Goal: Task Accomplishment & Management: Use online tool/utility

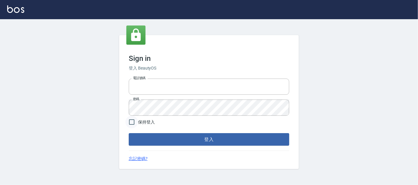
type input "0227605235"
drag, startPoint x: 135, startPoint y: 121, endPoint x: 136, endPoint y: 127, distance: 5.5
click at [135, 121] on input "保持登入" at bounding box center [131, 121] width 13 height 13
checkbox input "true"
click at [146, 138] on button "登入" at bounding box center [209, 139] width 160 height 13
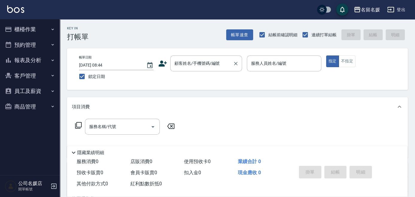
click at [180, 63] on div "顧客姓名/手機號碼/編號 顧客姓名/手機號碼/編號" at bounding box center [206, 63] width 72 height 16
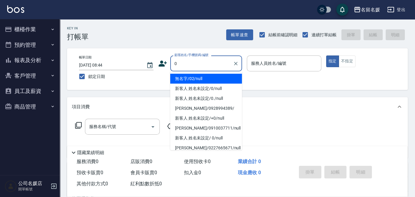
type input "0"
type input "04"
type button "true"
type input "無名字/02/null"
type input "葉沛琪-04"
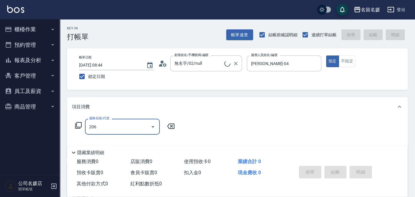
type input "206"
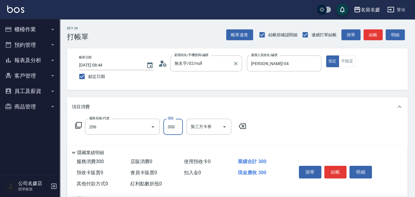
type input "新客人 姓名未設定/0/null"
type input "洗髮[300](206)"
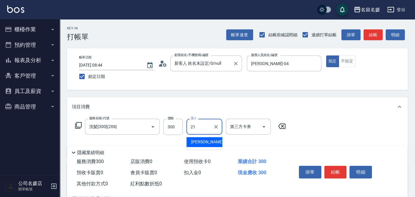
type input "許庭瑀-21"
